Goal: Use online tool/utility

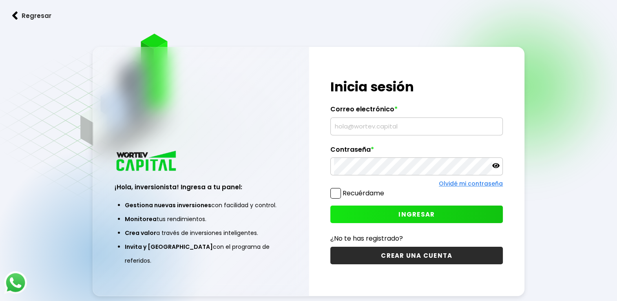
type input "[EMAIL_ADDRESS][DOMAIN_NAME]"
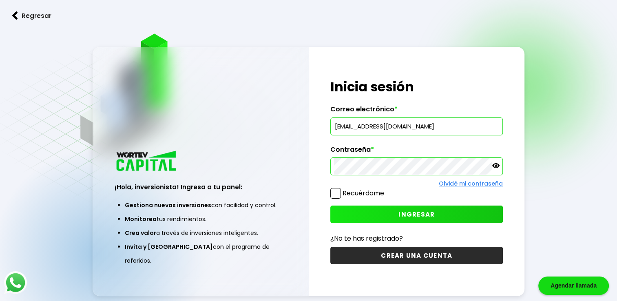
click at [366, 132] on input "[EMAIL_ADDRESS][DOMAIN_NAME]" at bounding box center [416, 126] width 165 height 17
click at [387, 214] on button "INGRESAR" at bounding box center [417, 215] width 173 height 18
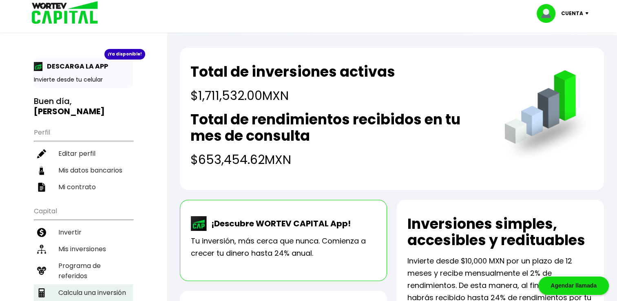
click at [111, 288] on li "Calcula una inversión" at bounding box center [83, 292] width 99 height 17
select select "1"
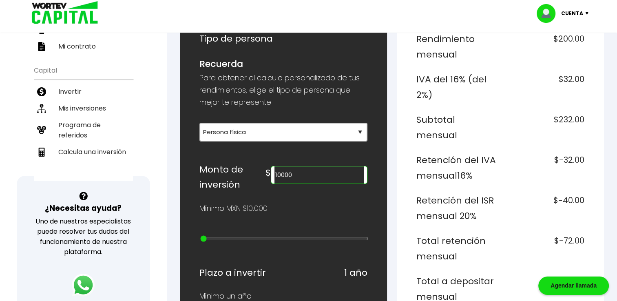
scroll to position [122, 0]
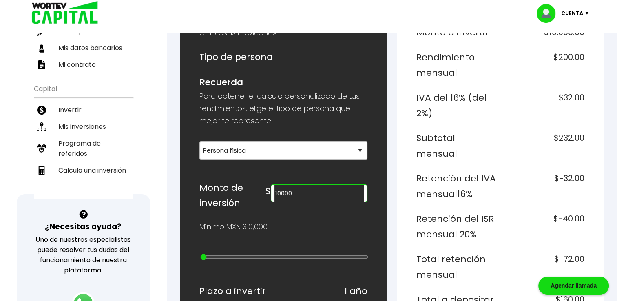
click at [316, 190] on input "10000" at bounding box center [319, 193] width 89 height 17
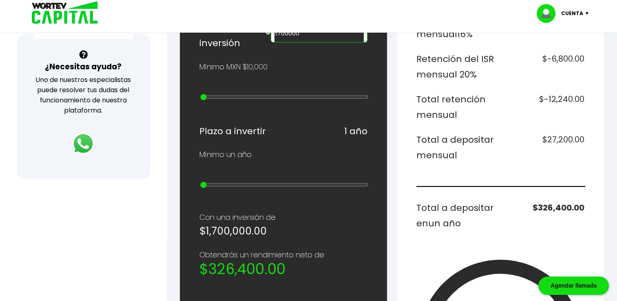
scroll to position [286, 0]
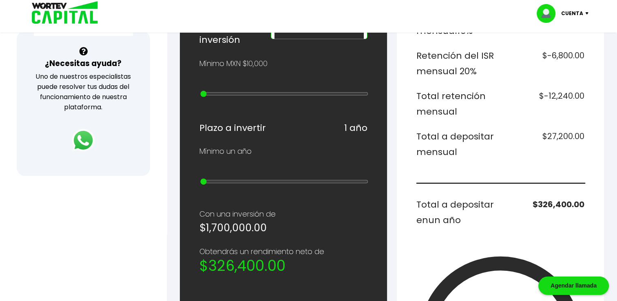
type input "1700000"
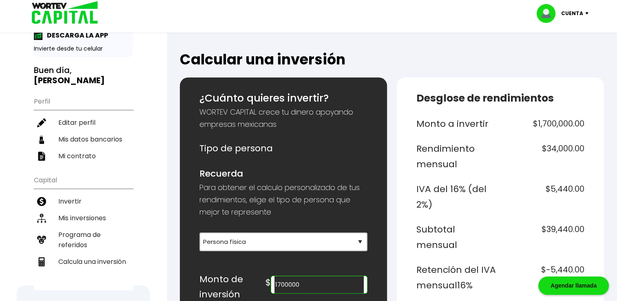
scroll to position [0, 0]
